Goal: Information Seeking & Learning: Learn about a topic

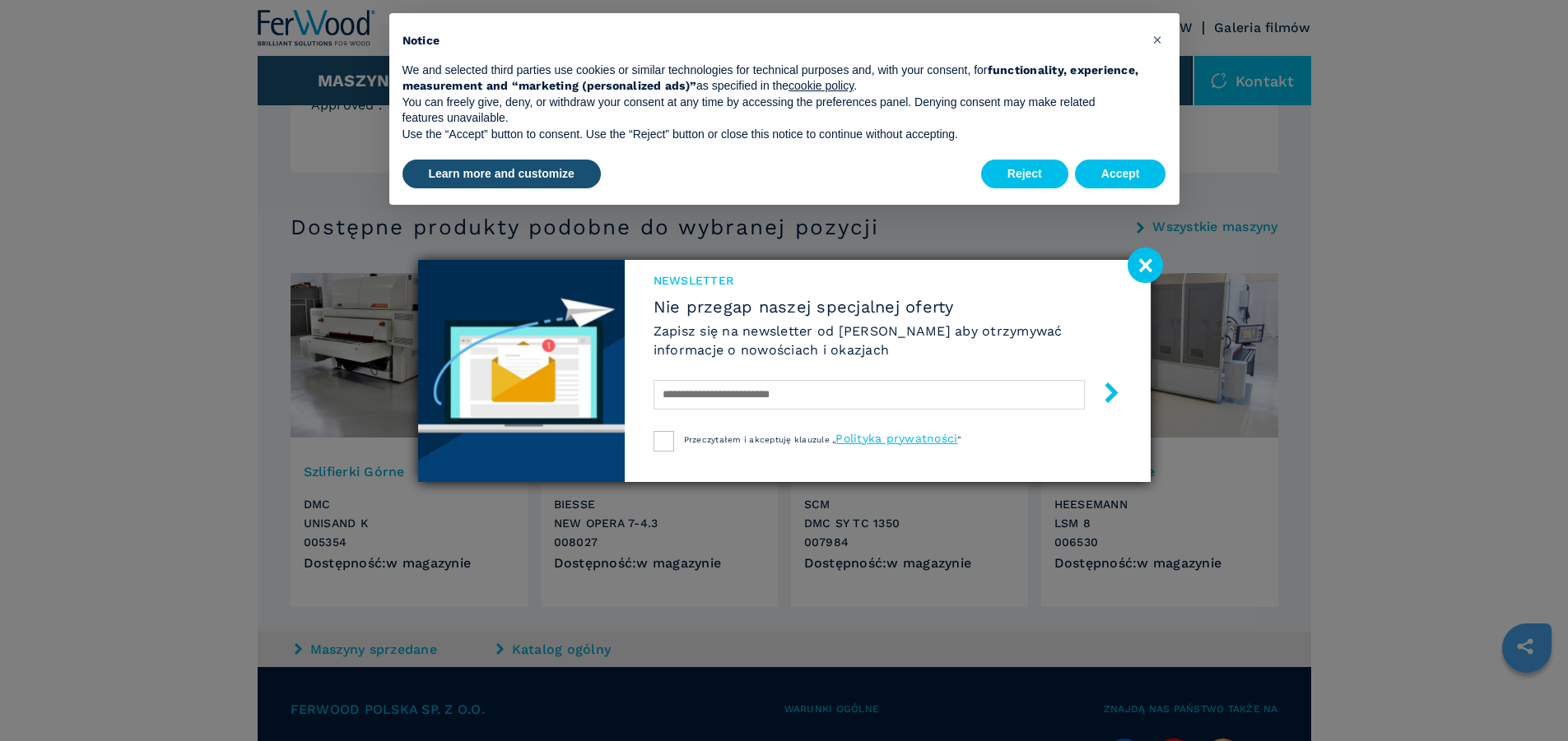
scroll to position [1646, 0]
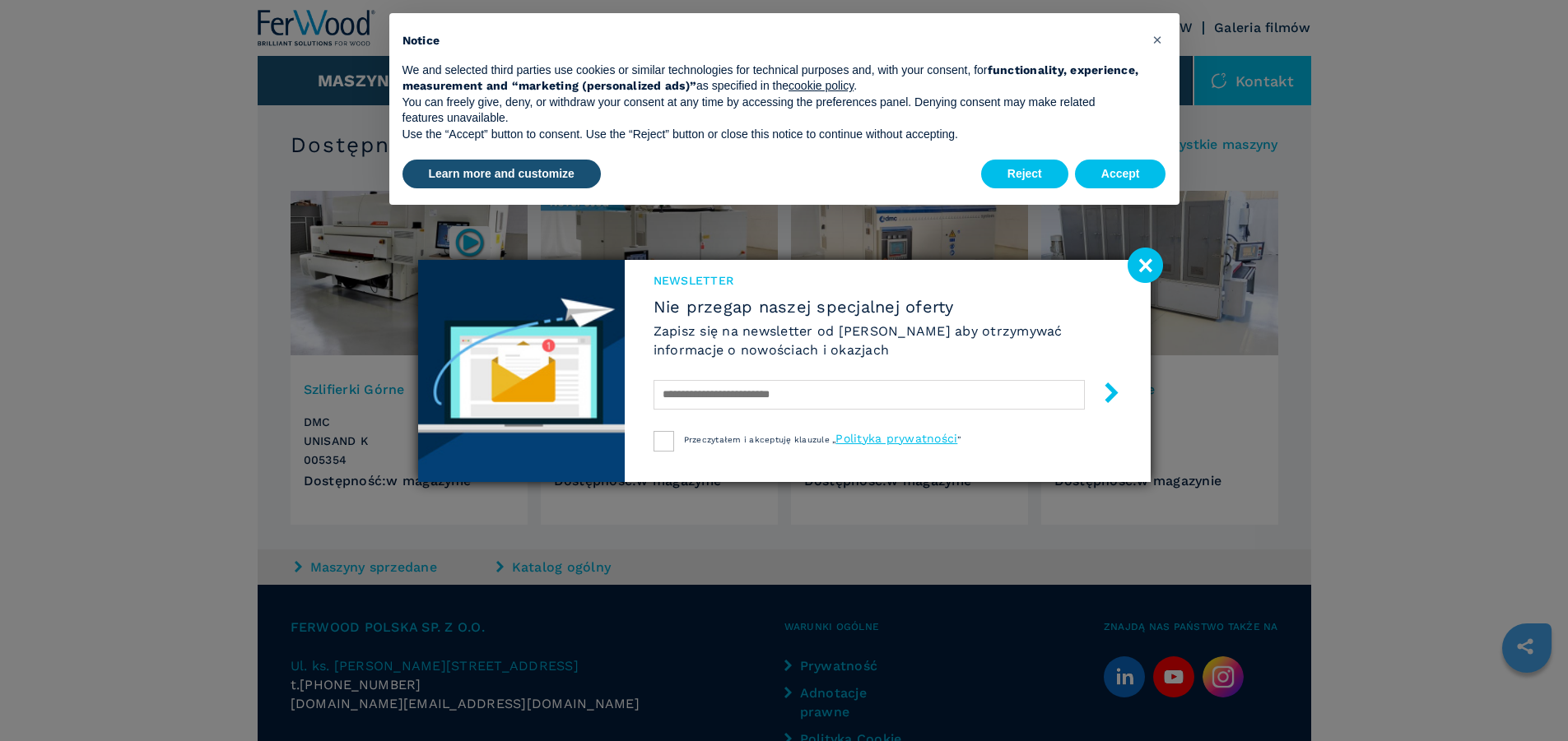
click at [1146, 263] on image at bounding box center [1146, 265] width 36 height 36
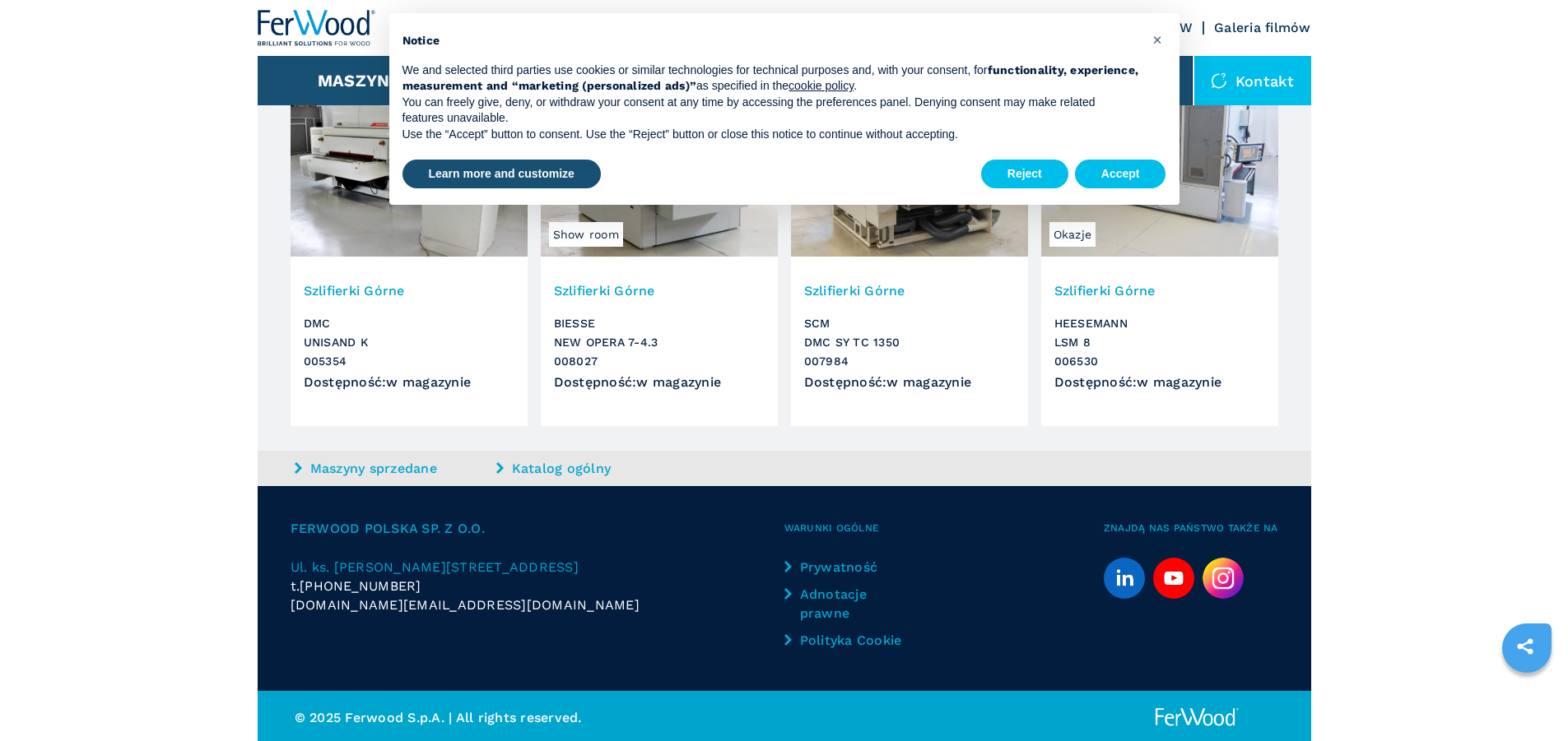
scroll to position [1747, 0]
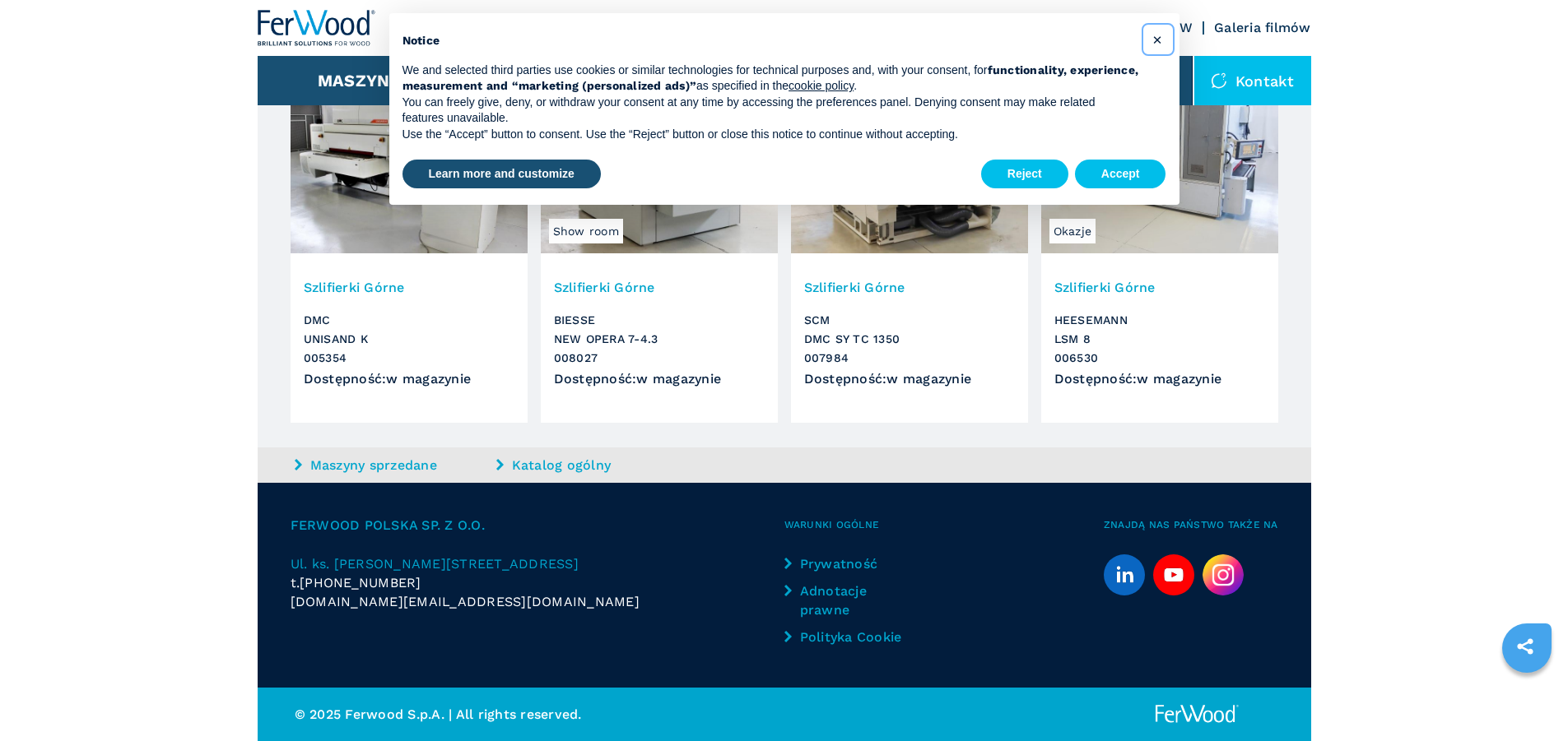
click at [1160, 42] on span "×" at bounding box center [1157, 39] width 9 height 20
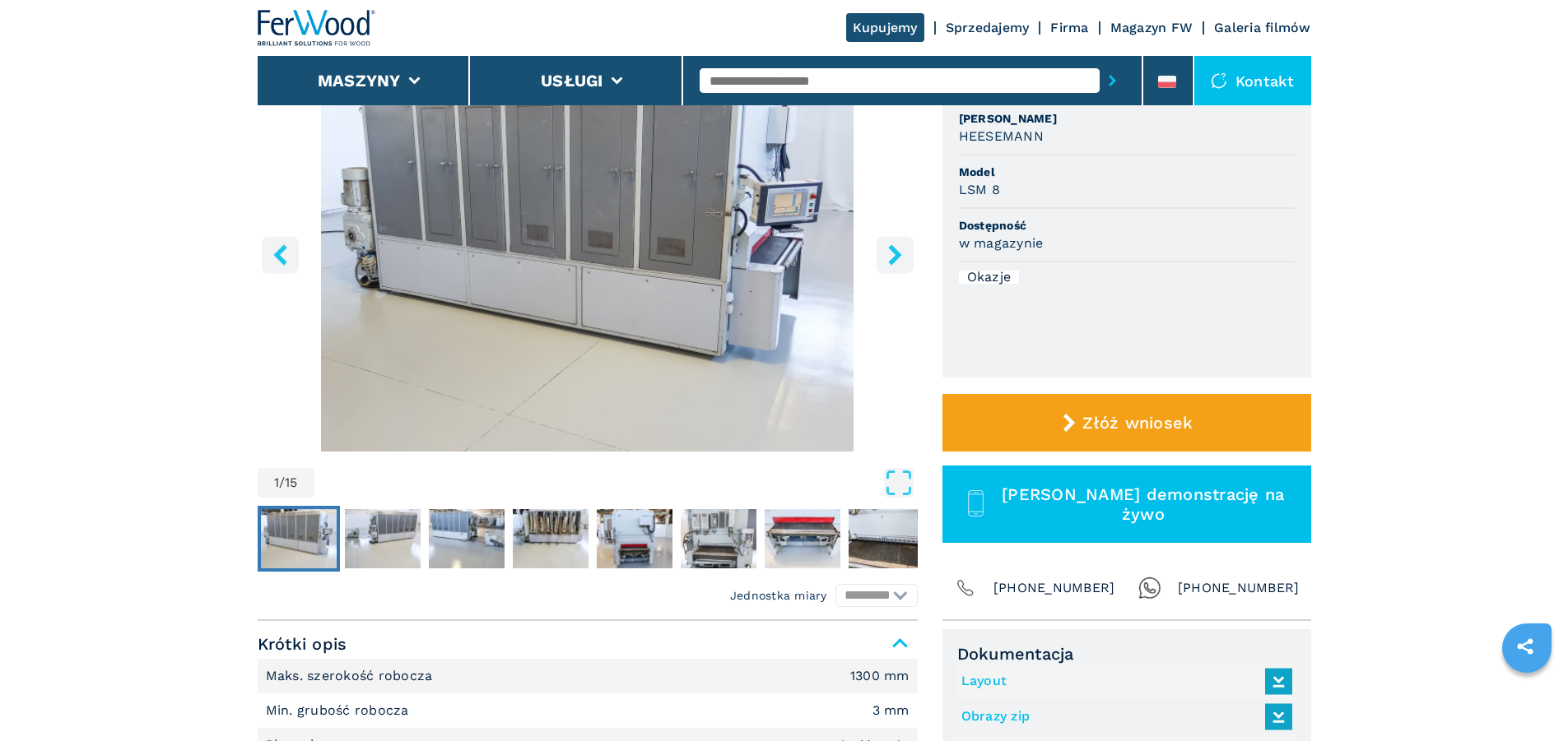
scroll to position [102, 0]
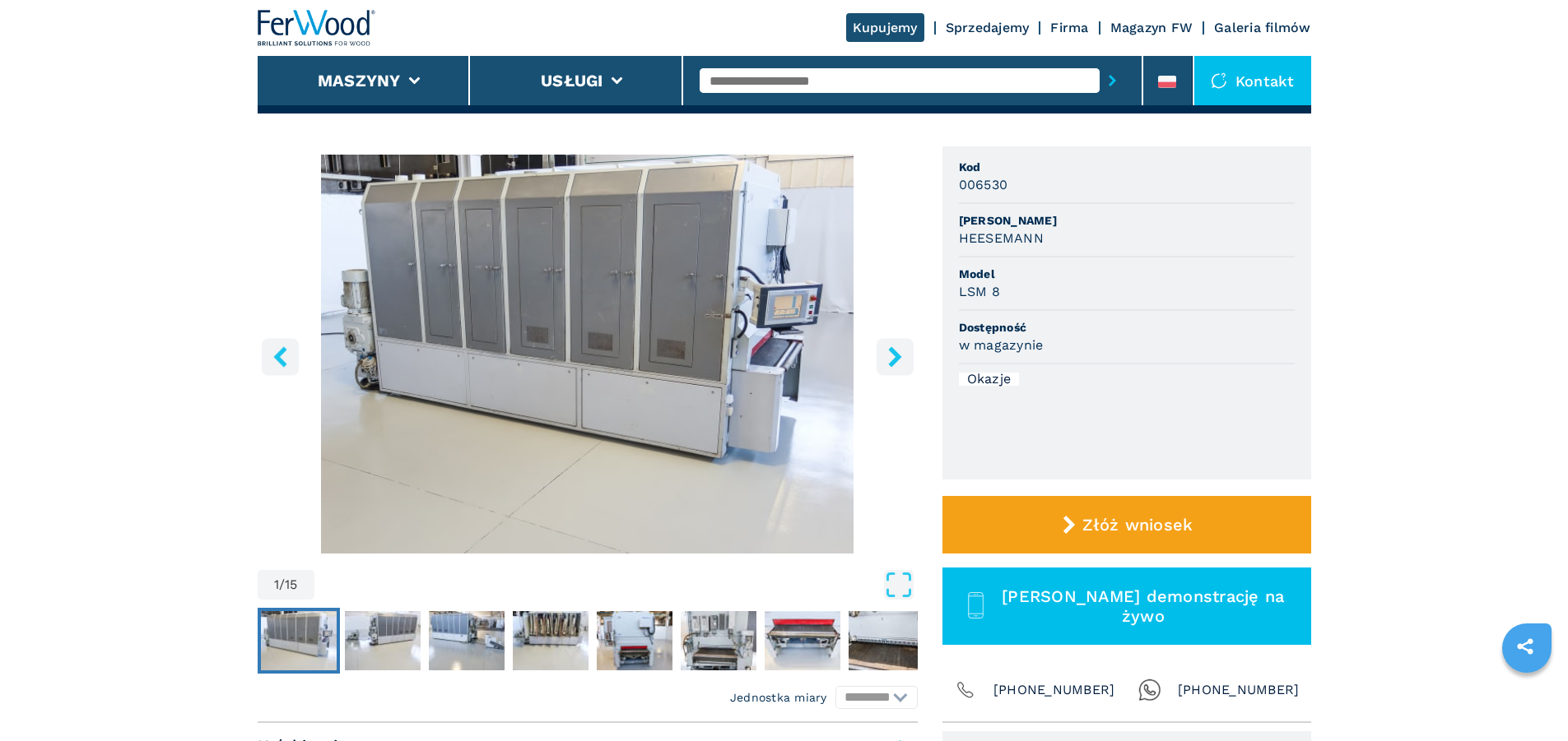
click at [889, 360] on icon "right-button" at bounding box center [895, 356] width 21 height 21
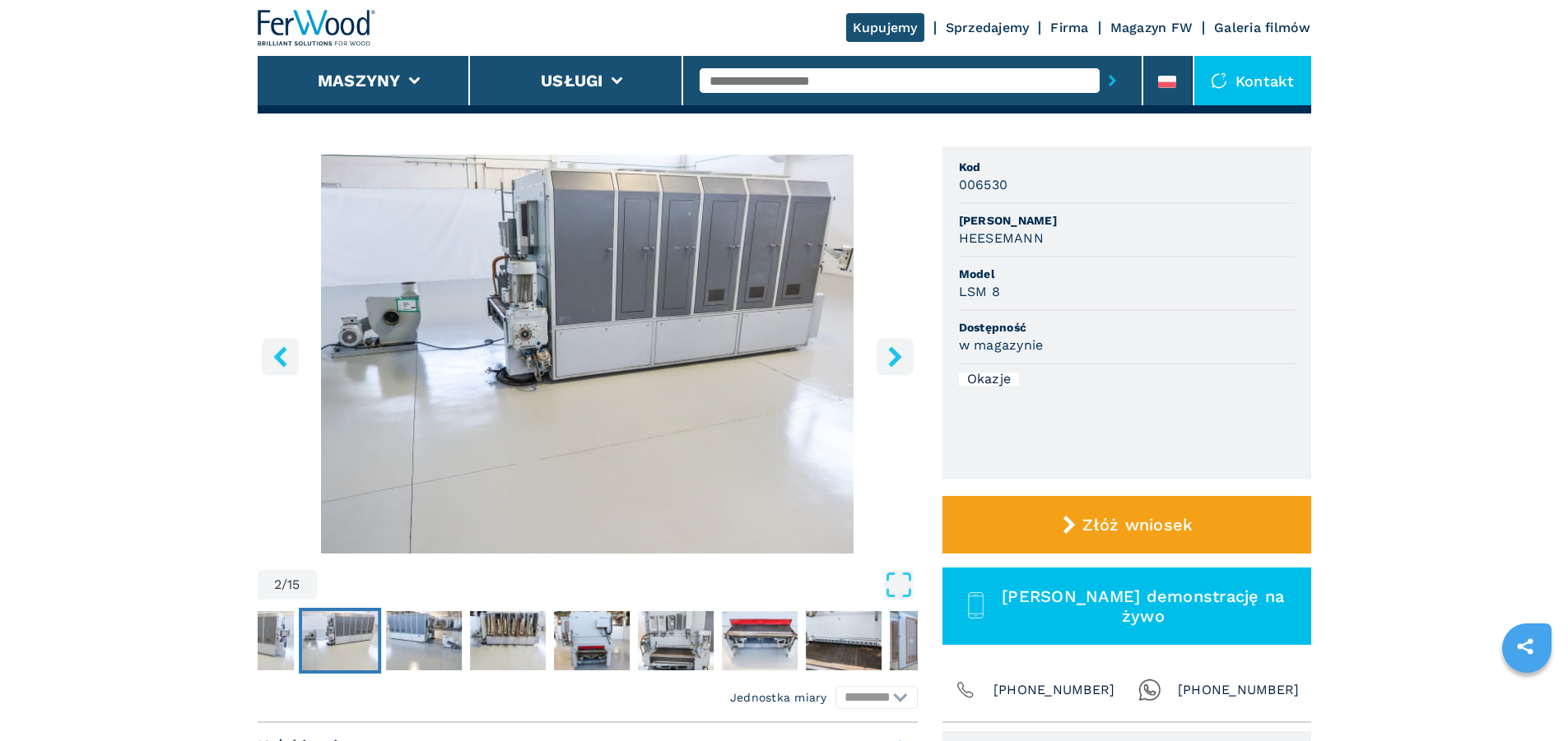
click at [643, 352] on img "Go to Slide 2" at bounding box center [588, 354] width 660 height 399
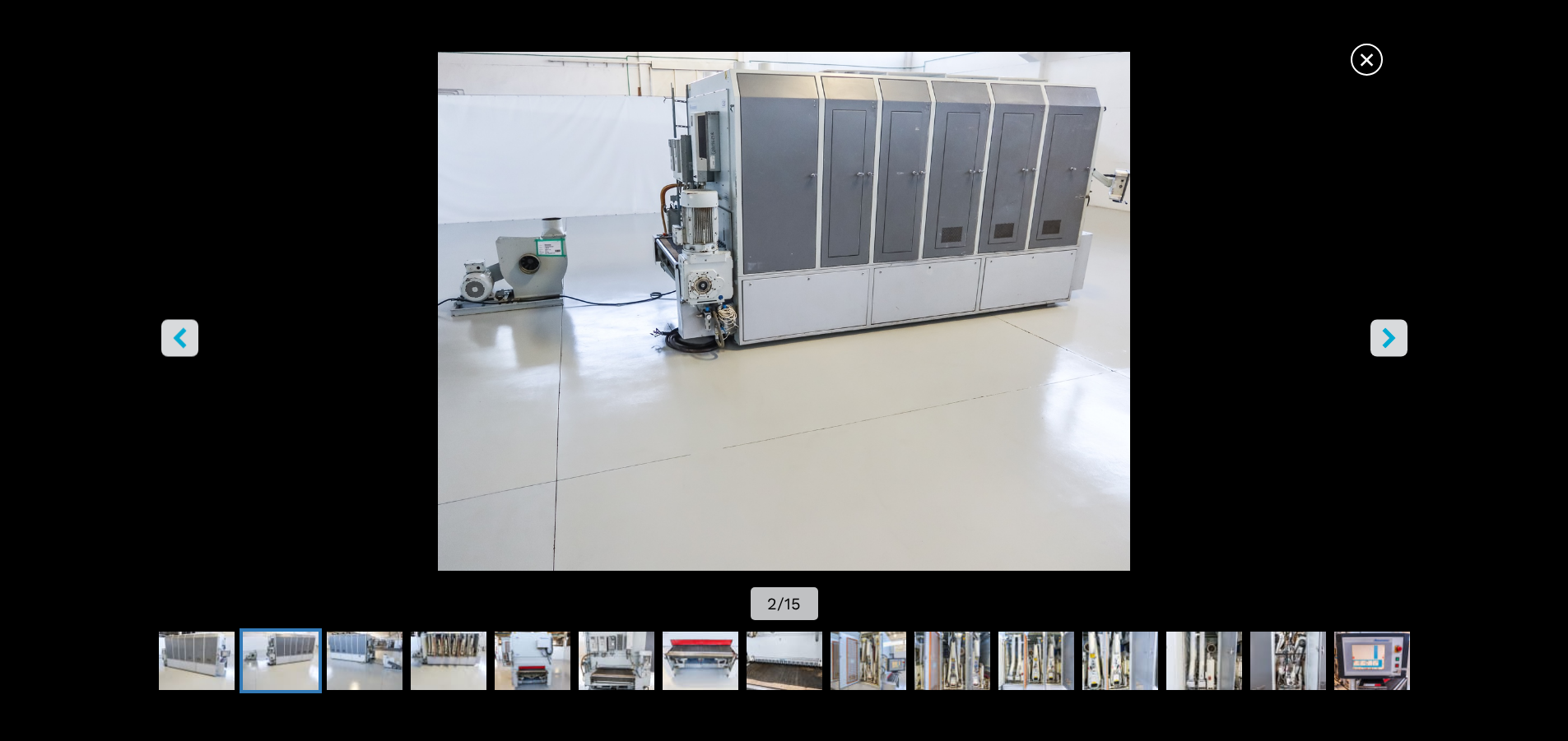
click at [1396, 327] on icon "right-button" at bounding box center [1388, 338] width 21 height 21
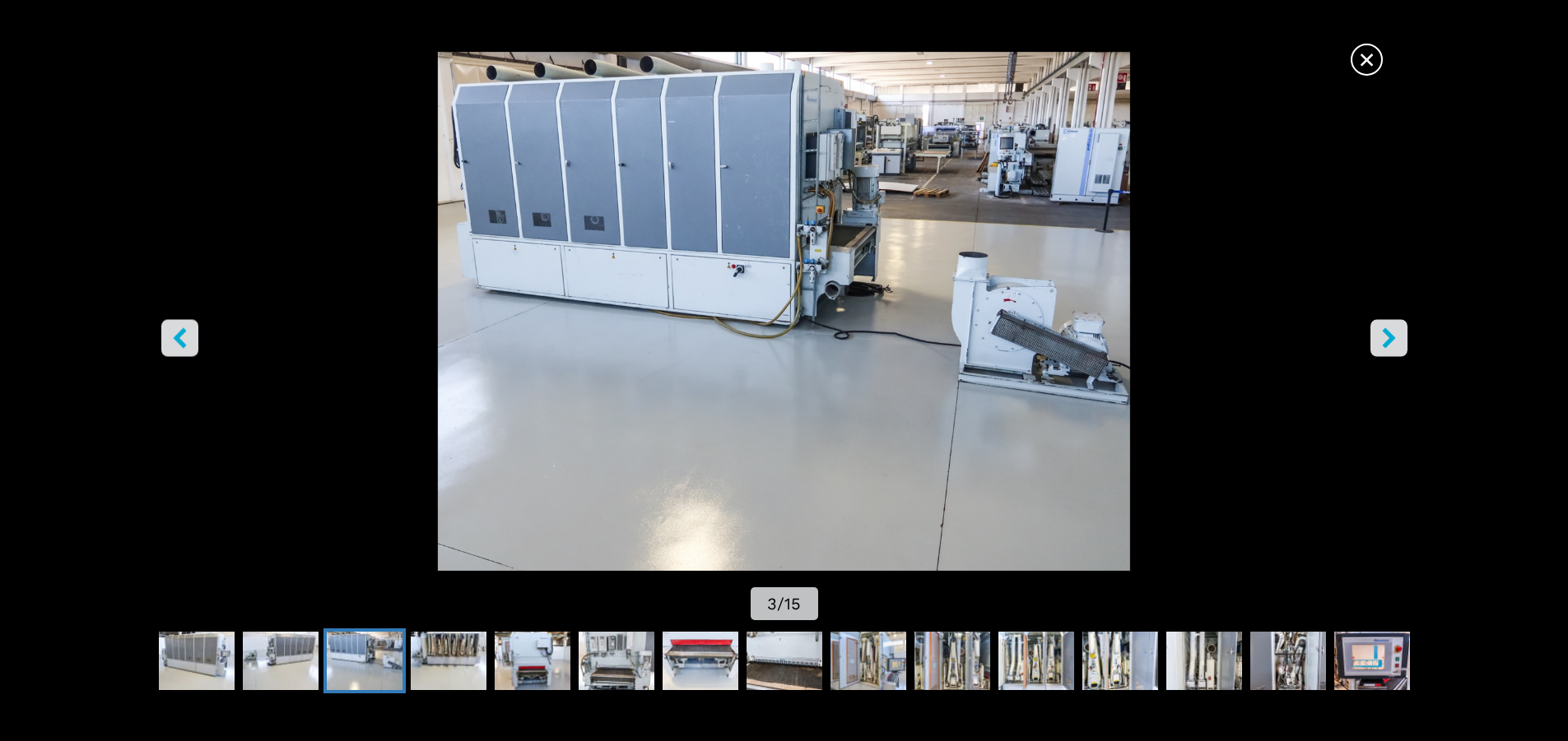
click at [1389, 334] on icon "right-button" at bounding box center [1388, 338] width 13 height 21
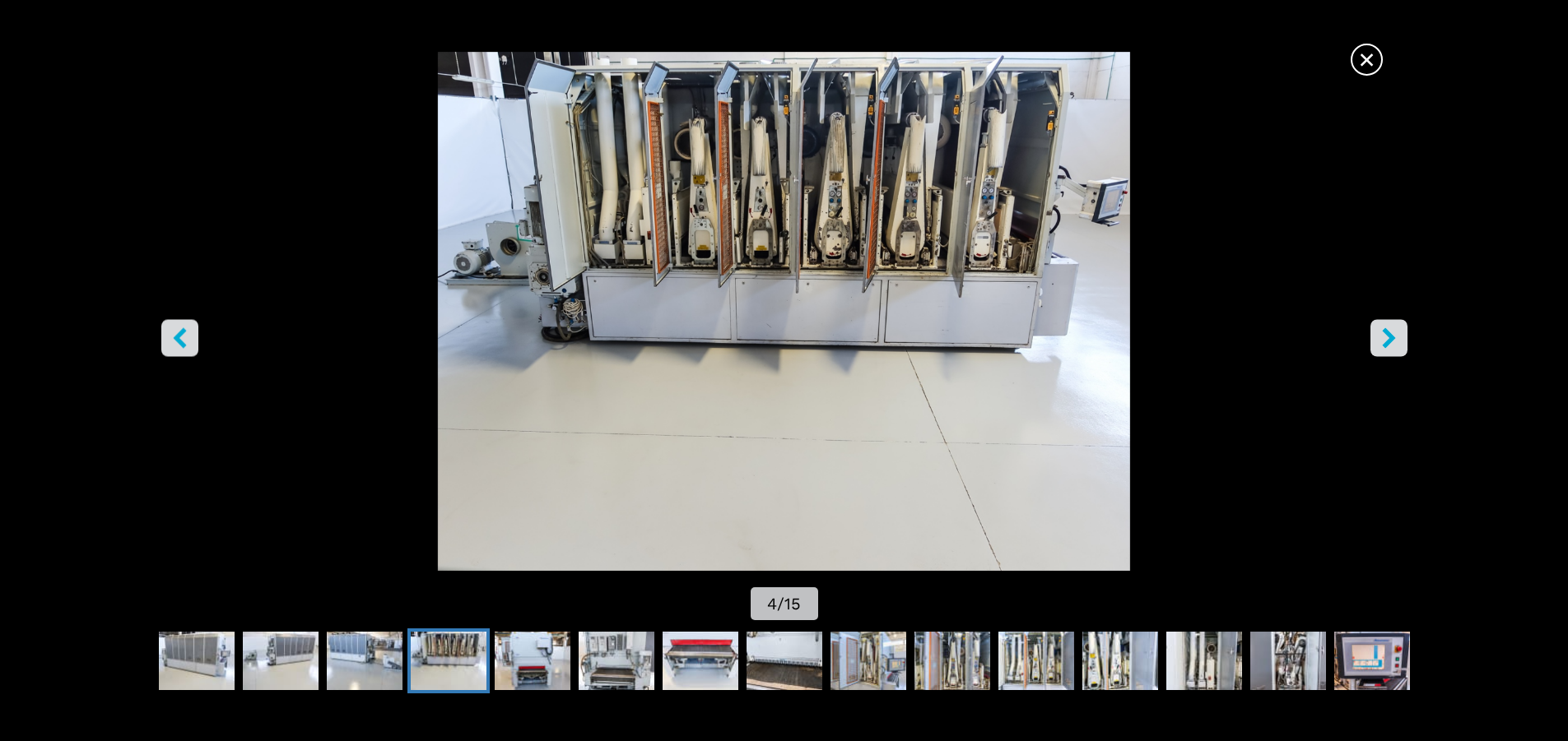
click at [1383, 340] on icon "right-button" at bounding box center [1388, 338] width 21 height 21
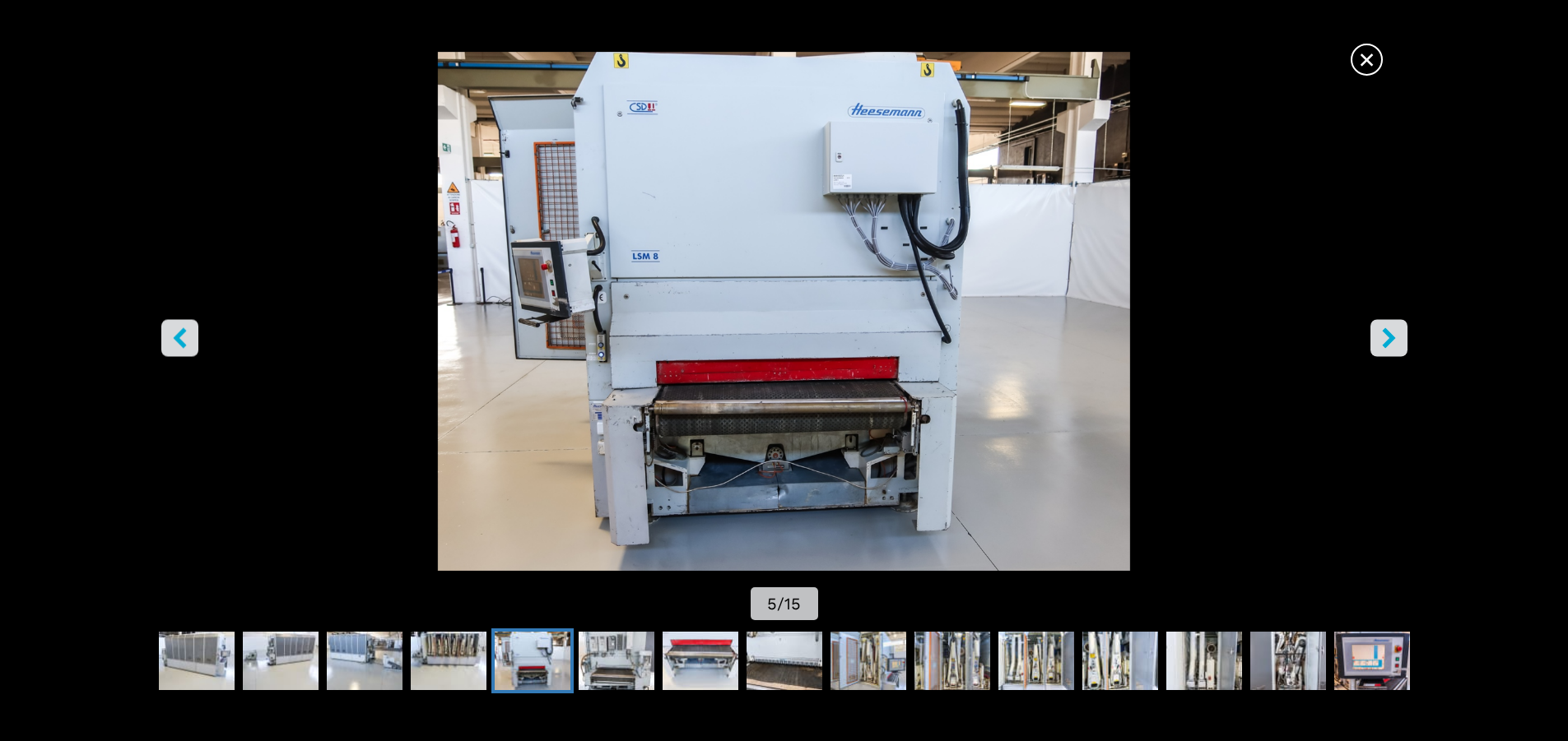
click at [1383, 340] on icon "right-button" at bounding box center [1388, 338] width 21 height 21
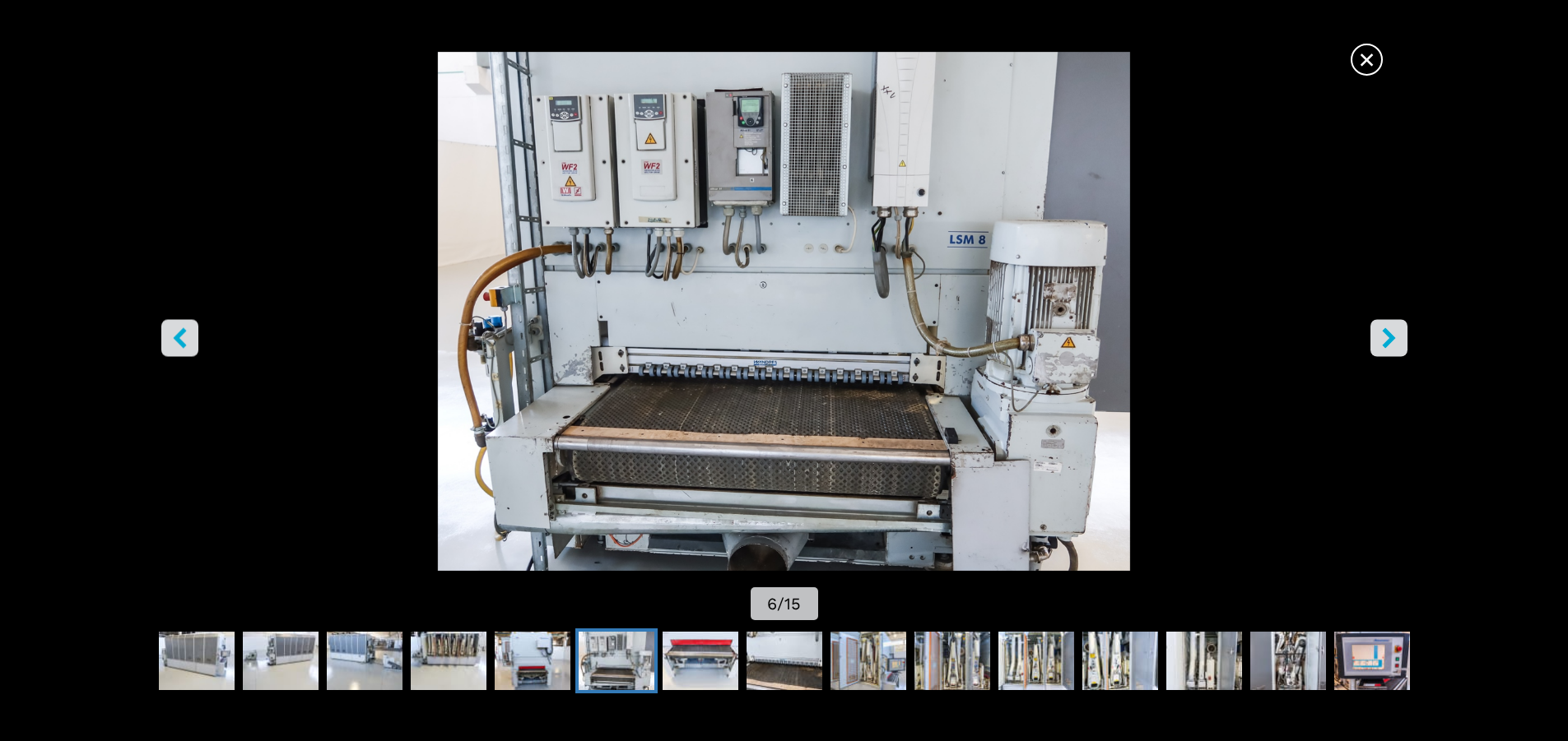
click at [1383, 340] on icon "right-button" at bounding box center [1388, 338] width 21 height 21
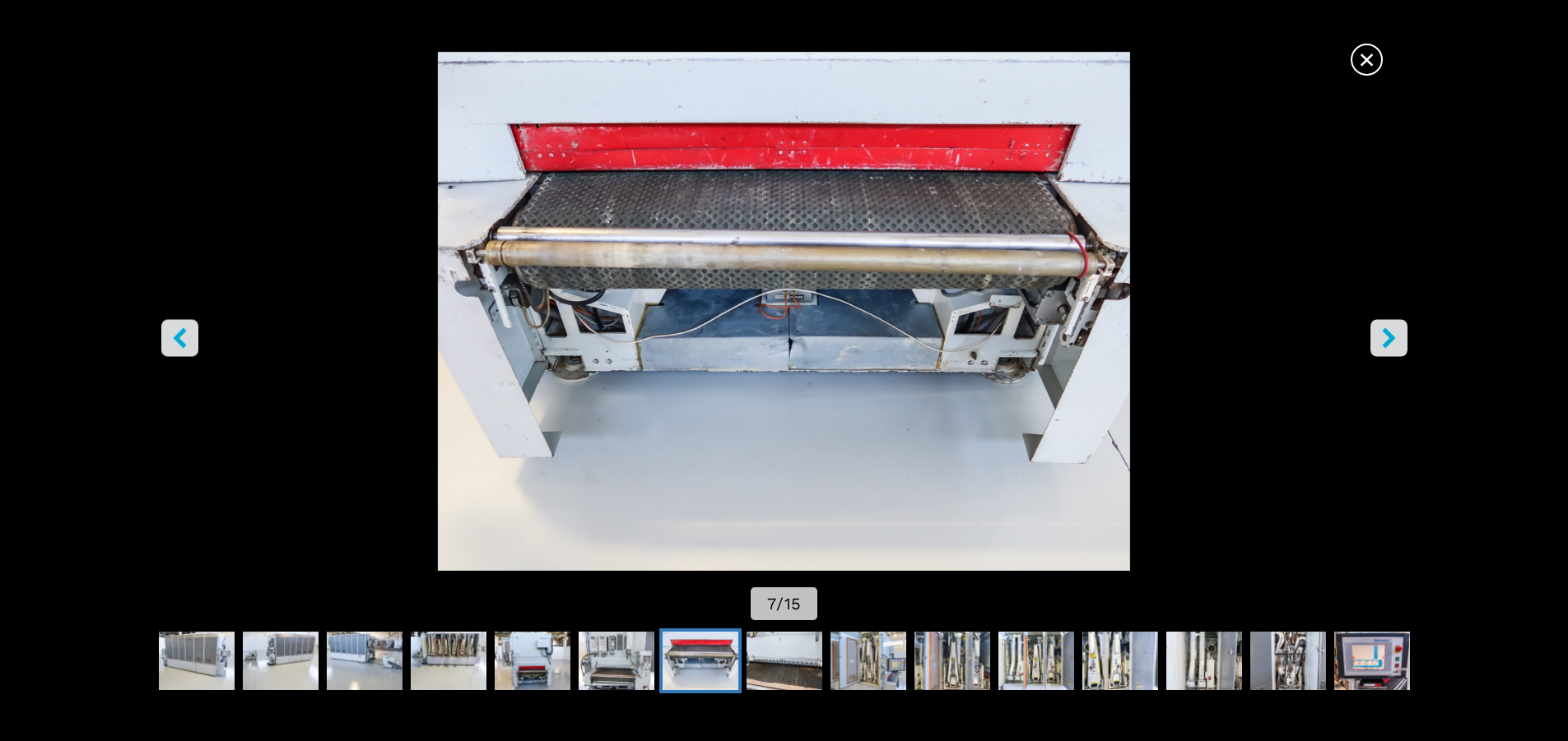
click at [1383, 340] on icon "right-button" at bounding box center [1388, 338] width 21 height 21
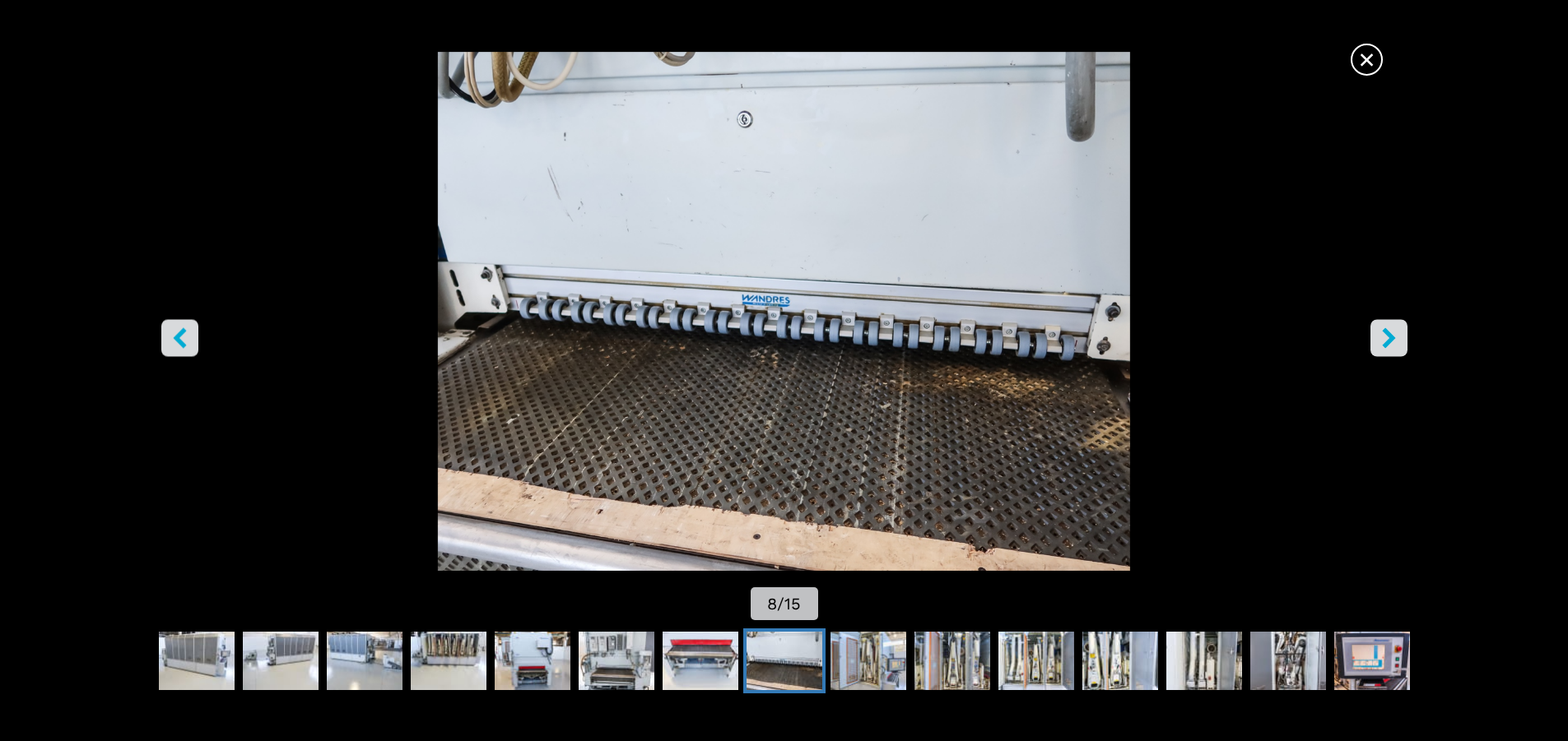
click at [1383, 340] on icon "right-button" at bounding box center [1388, 338] width 21 height 21
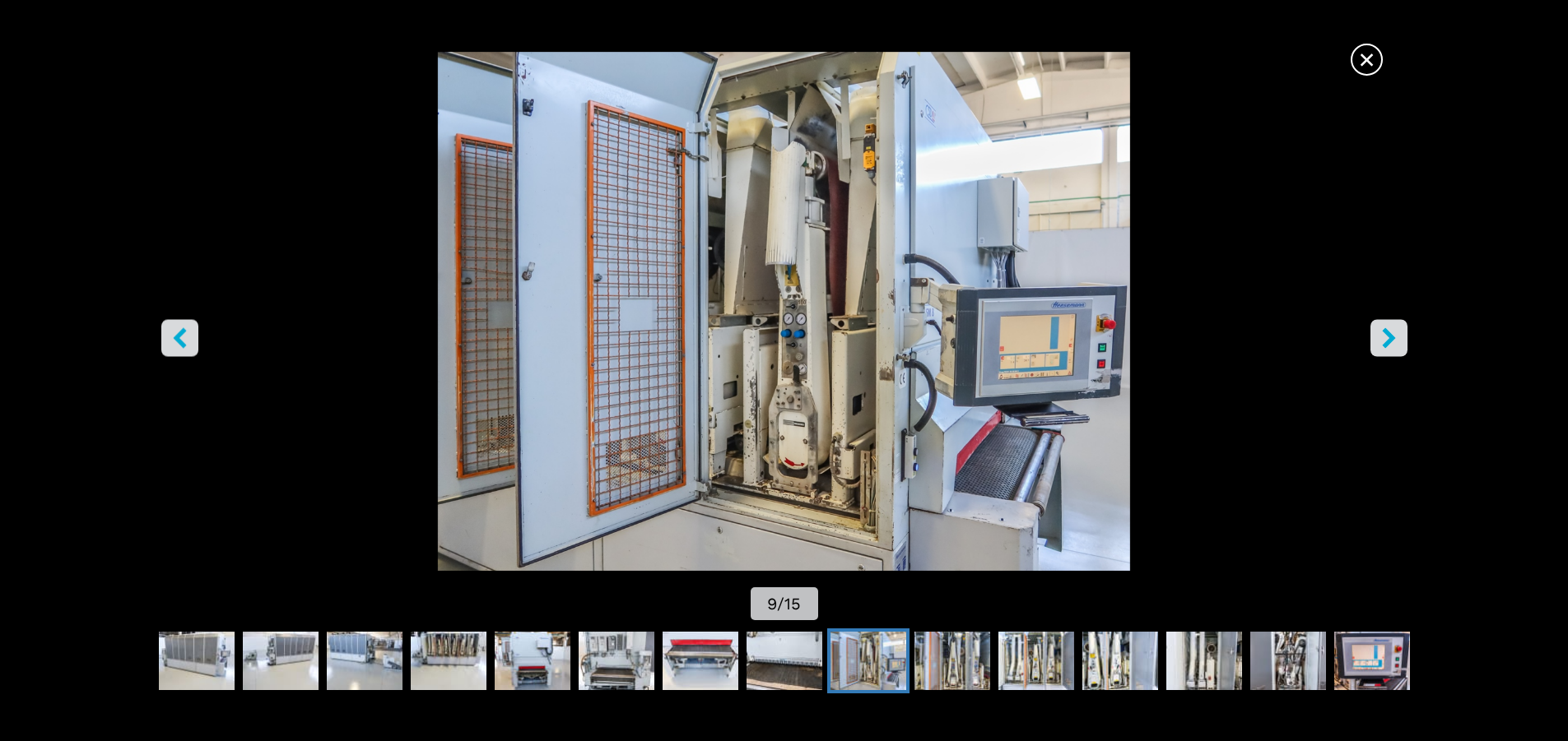
click at [1383, 340] on icon "right-button" at bounding box center [1388, 338] width 21 height 21
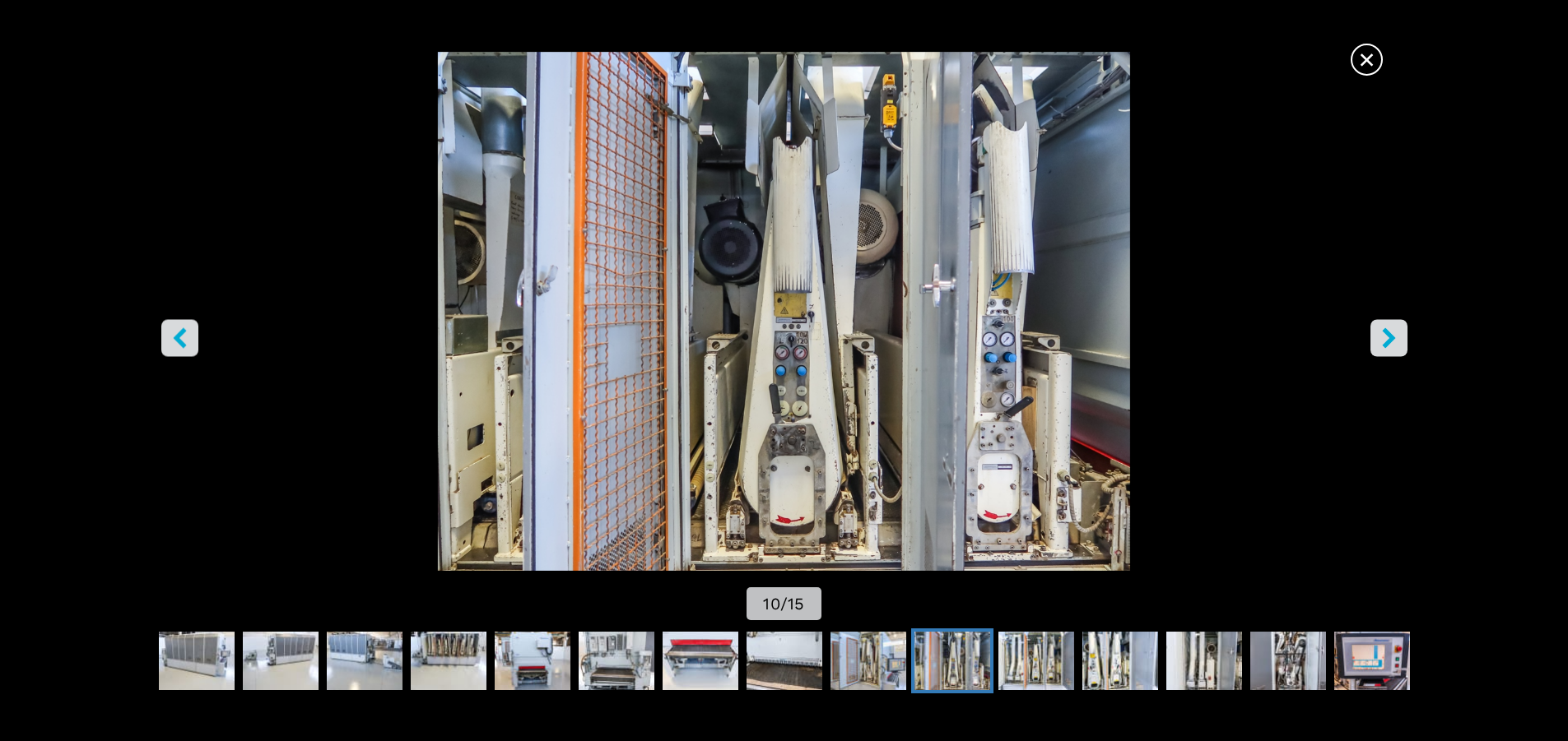
click at [1359, 61] on span "×" at bounding box center [1366, 56] width 29 height 29
